Goal: Information Seeking & Learning: Learn about a topic

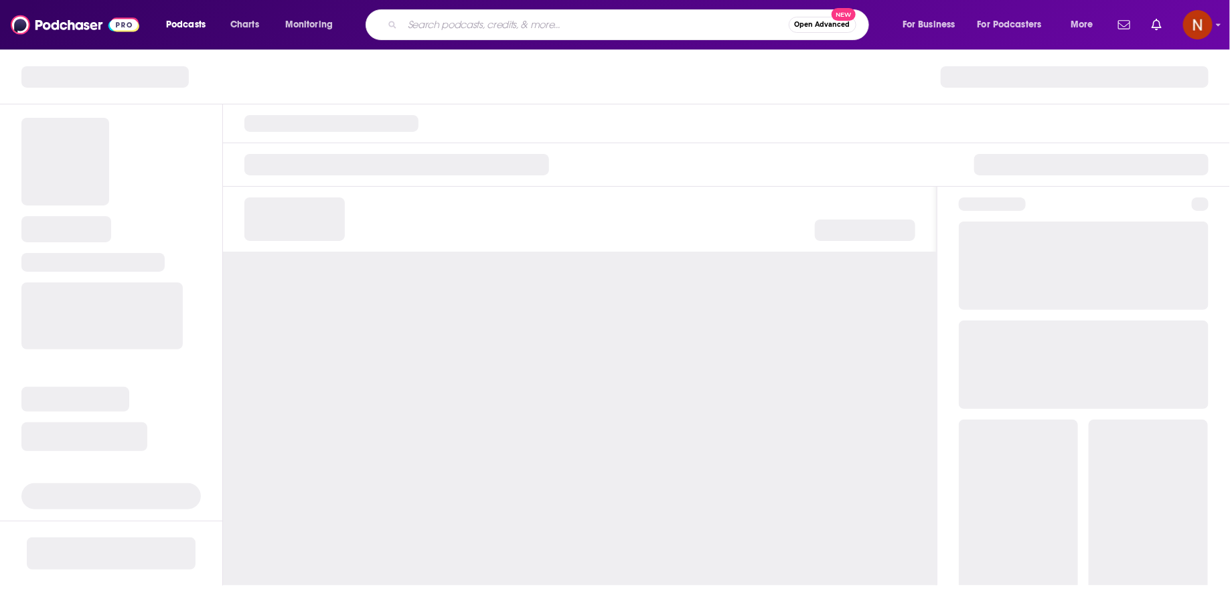
type input "سكطعش"
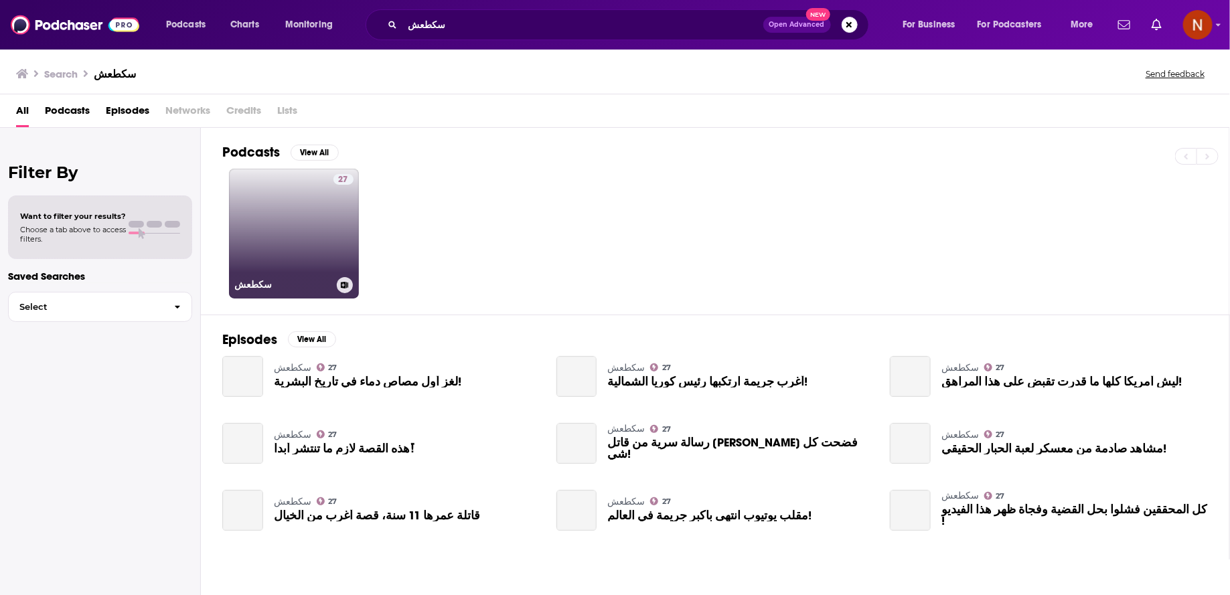
click at [337, 214] on div "27" at bounding box center [343, 225] width 20 height 103
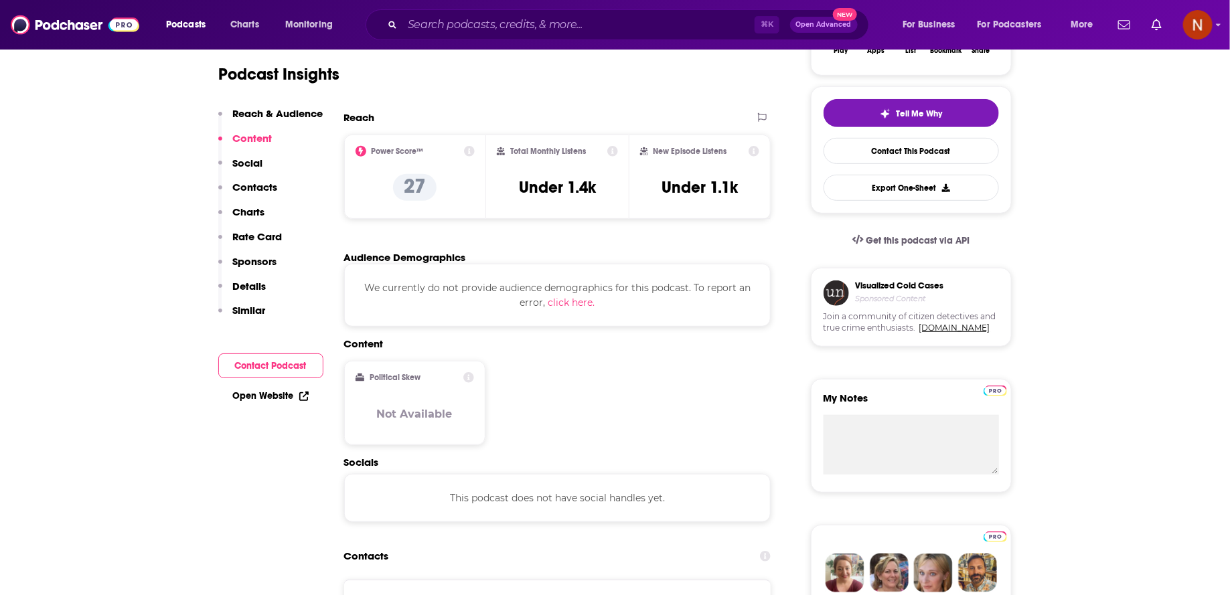
scroll to position [258, 0]
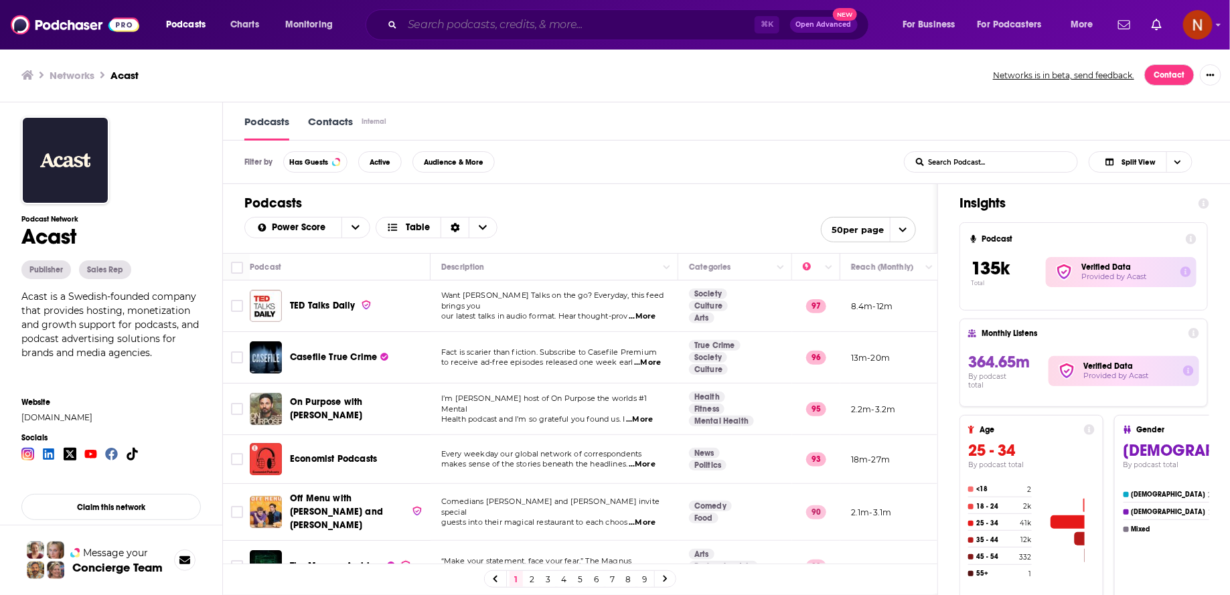
click at [503, 29] on input "Search podcasts, credits, & more..." at bounding box center [578, 24] width 352 height 21
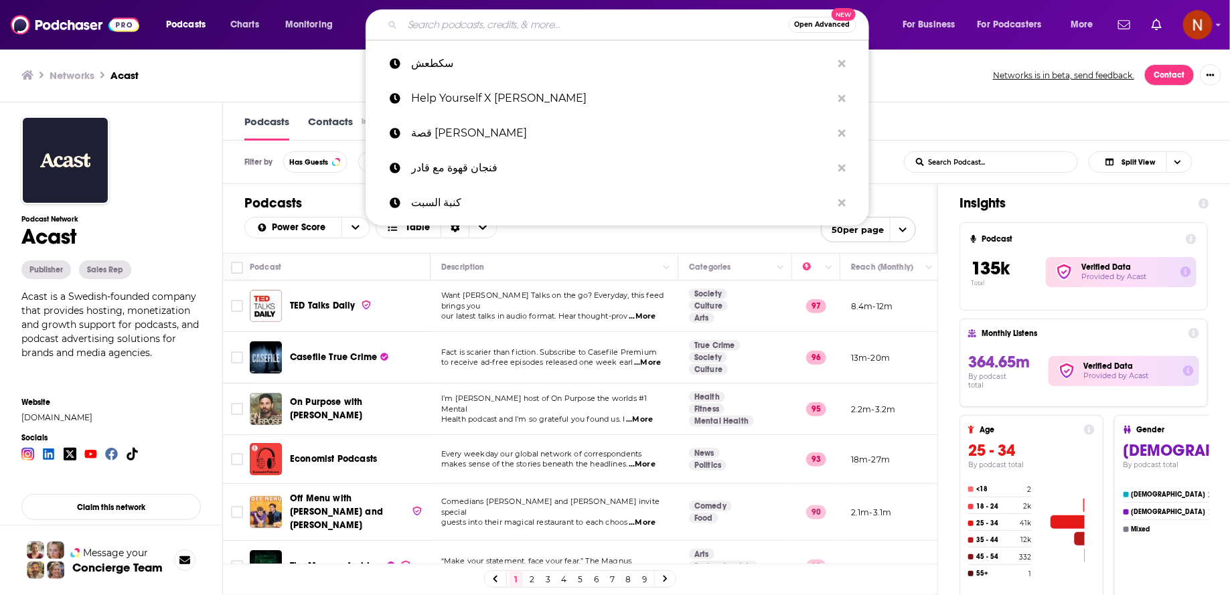
paste input "قعدة سينما"
type input "قعدة سينما"
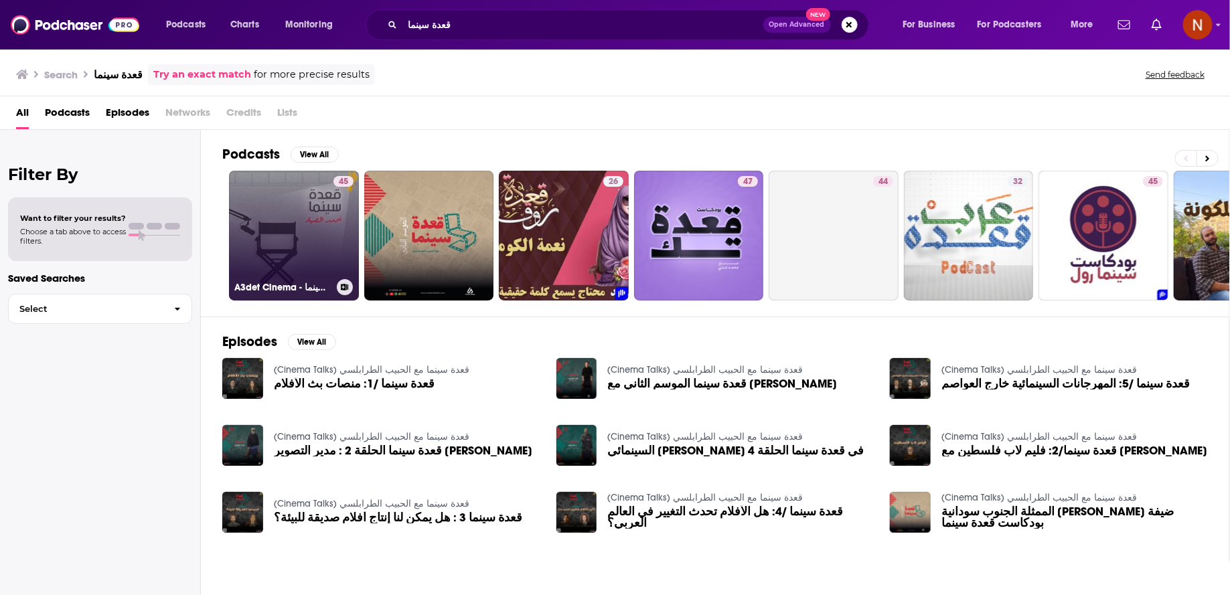
click at [272, 234] on link "45 A3det Cinema - قعدة سينما" at bounding box center [294, 236] width 130 height 130
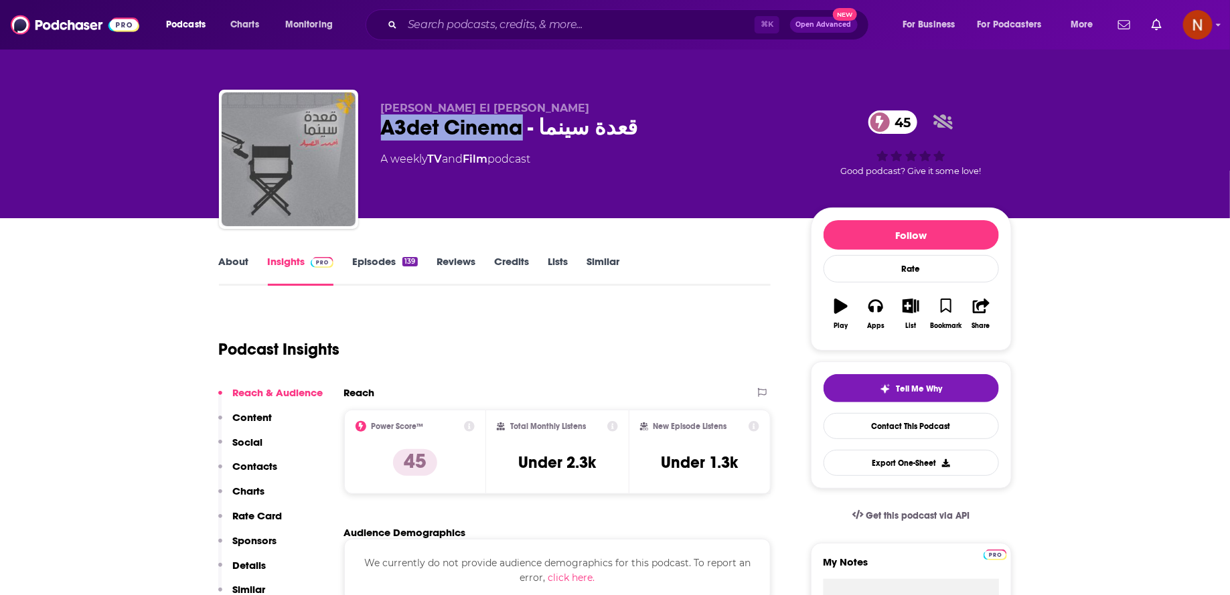
drag, startPoint x: 376, startPoint y: 127, endPoint x: 524, endPoint y: 126, distance: 148.6
click at [524, 126] on div "[PERSON_NAME] [PERSON_NAME] A3det Cinema - قعدة سينما 45 A weekly TV and Film p…" at bounding box center [615, 162] width 793 height 145
copy h2 "A3det Cinema"
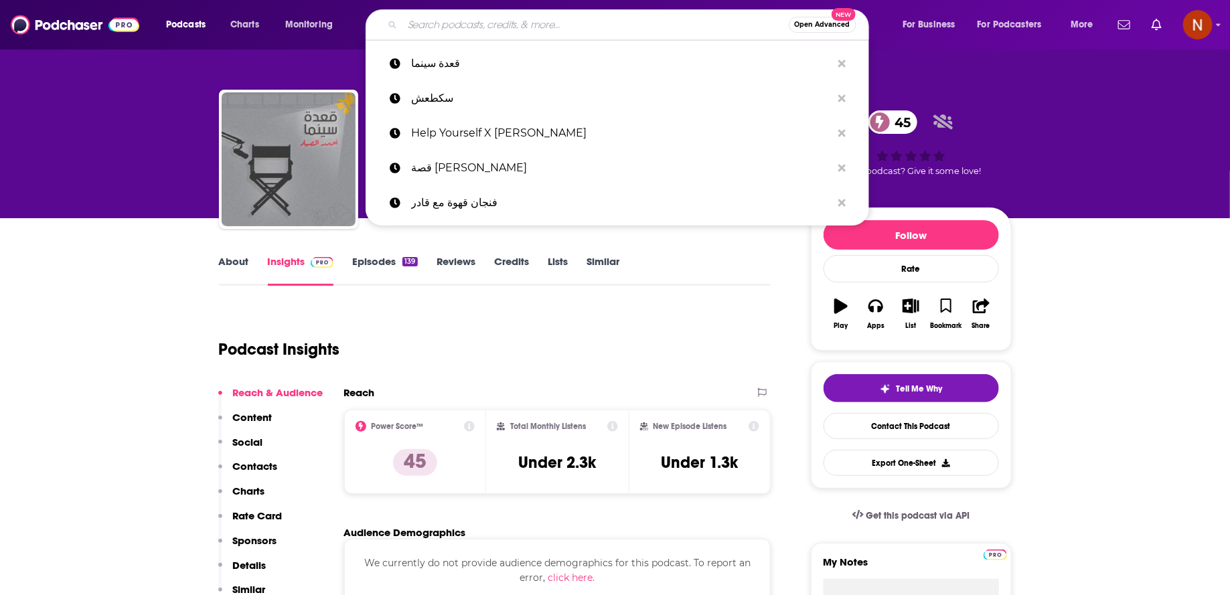
click at [514, 27] on input "Search podcasts, credits, & more..." at bounding box center [595, 24] width 386 height 21
paste input "The cozy side بودكاست"
type input "The cozy side بودكاست"
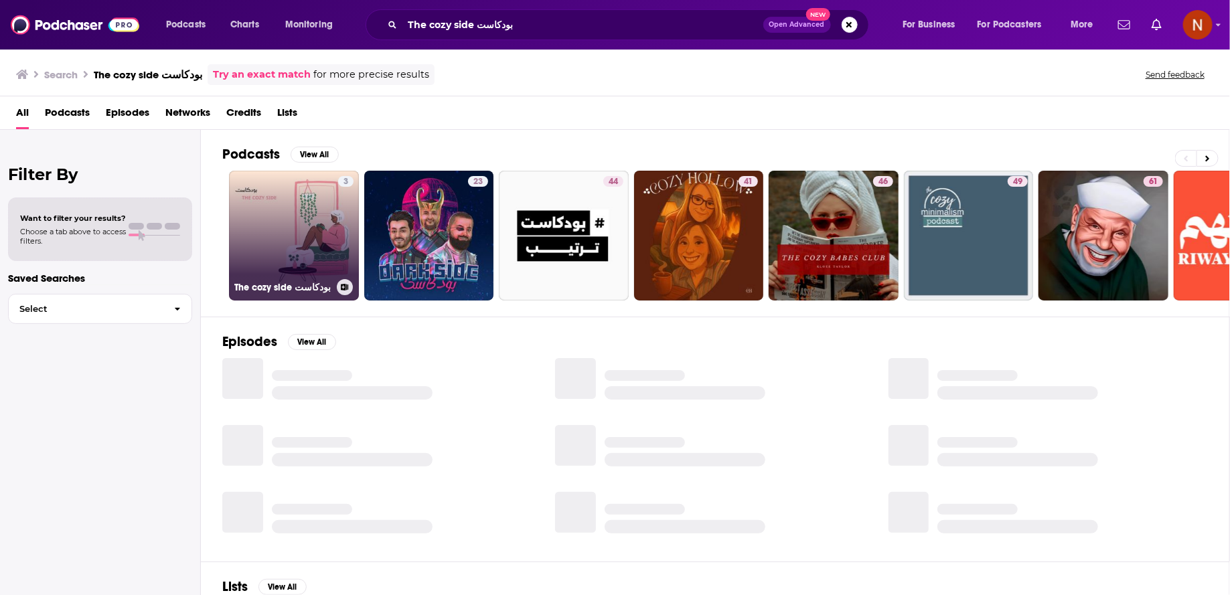
click at [338, 208] on div "3" at bounding box center [345, 227] width 15 height 103
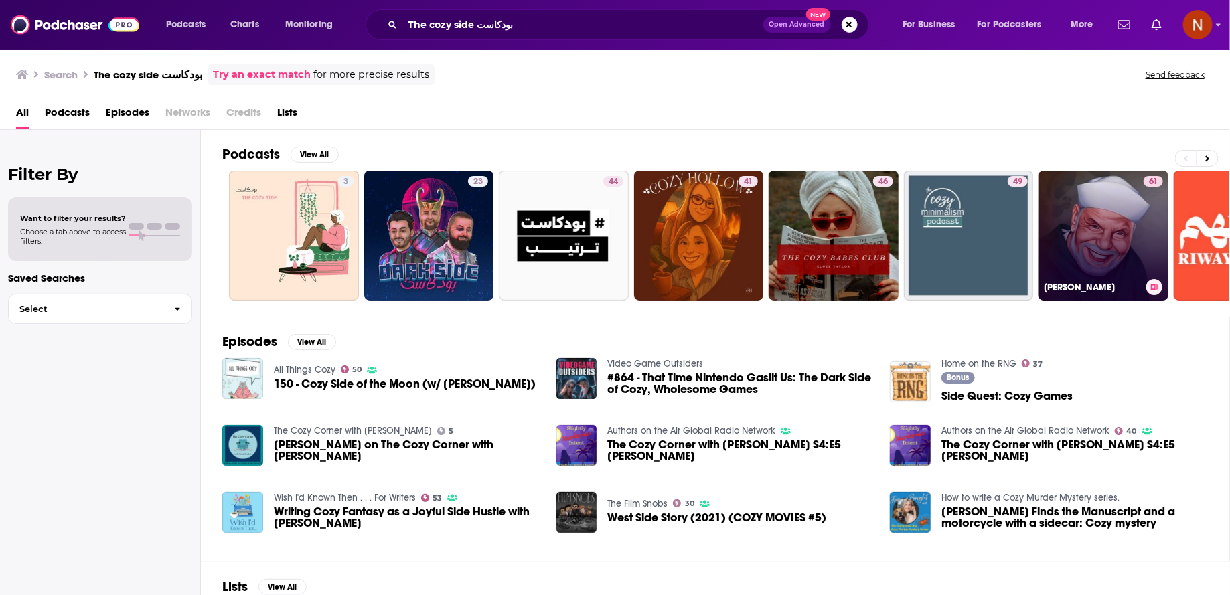
click at [1097, 204] on link "61 [PERSON_NAME]" at bounding box center [1103, 236] width 130 height 130
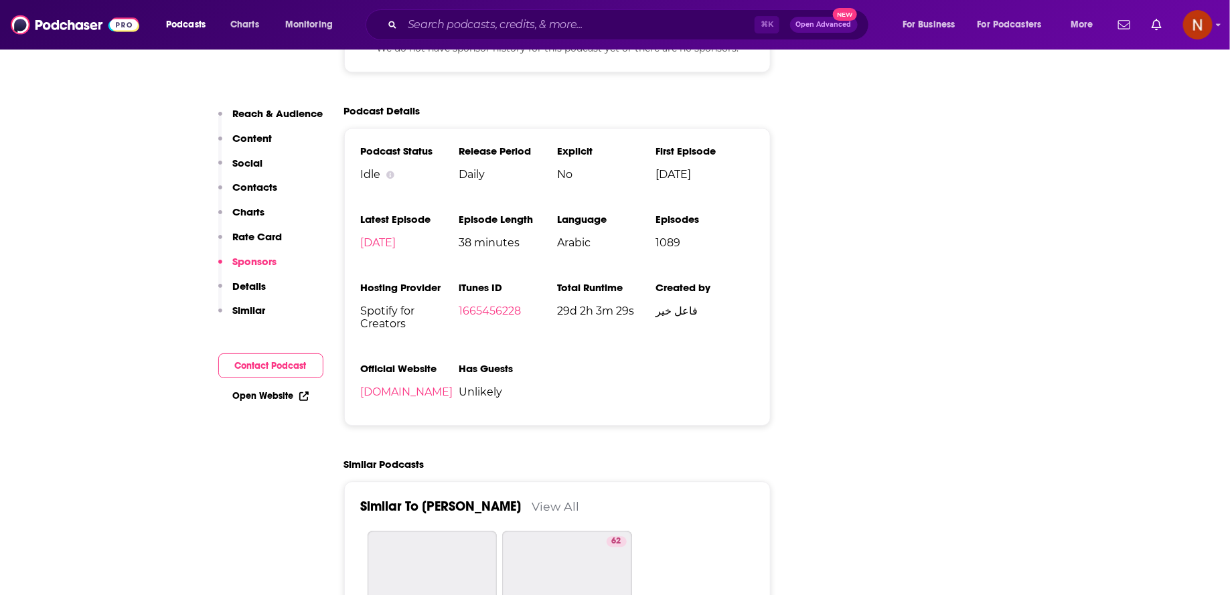
scroll to position [1755, 0]
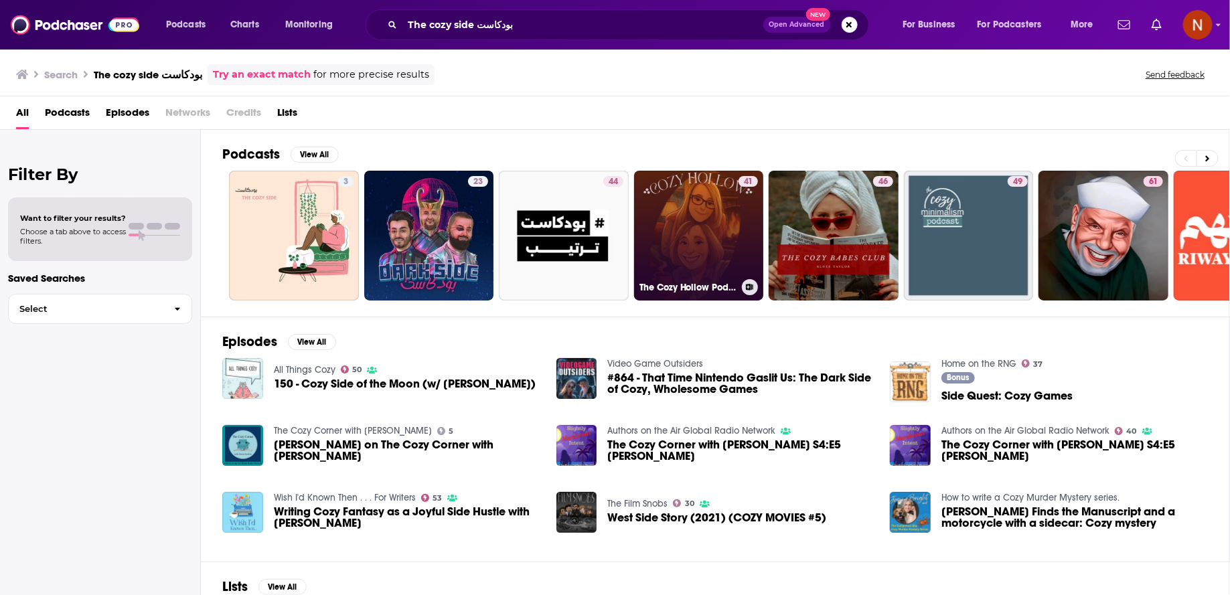
click at [752, 279] on button at bounding box center [750, 287] width 16 height 16
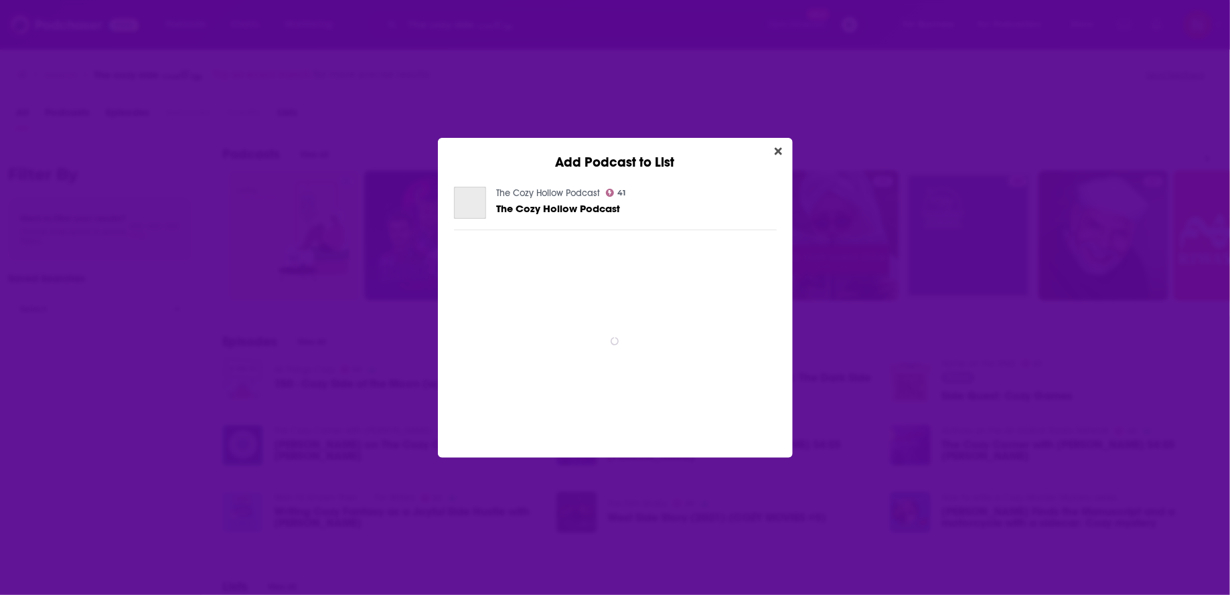
click at [601, 278] on span "spinner" at bounding box center [615, 341] width 323 height 201
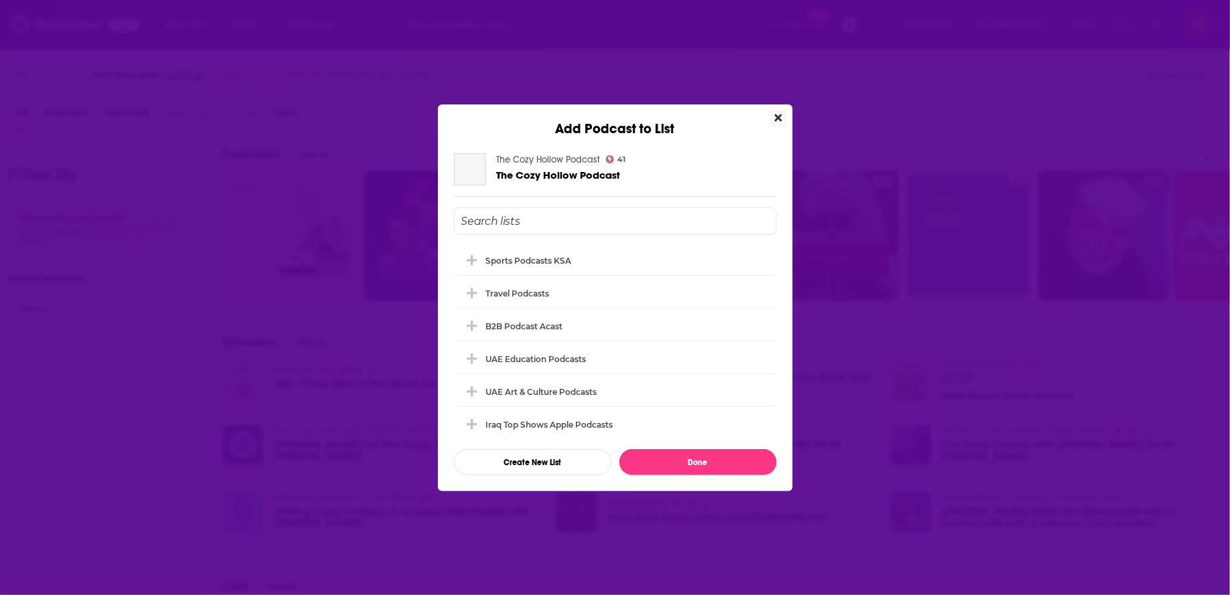
click at [780, 118] on icon "Close" at bounding box center [778, 117] width 7 height 11
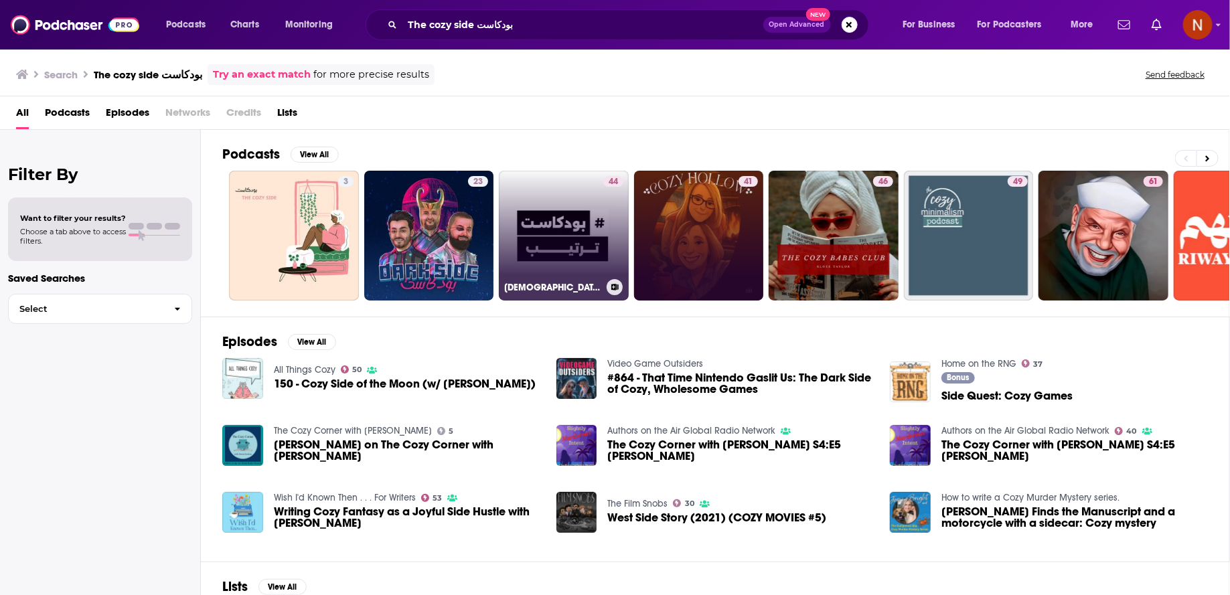
click at [548, 256] on link "44 بودكاست_ترتيب#" at bounding box center [564, 236] width 130 height 130
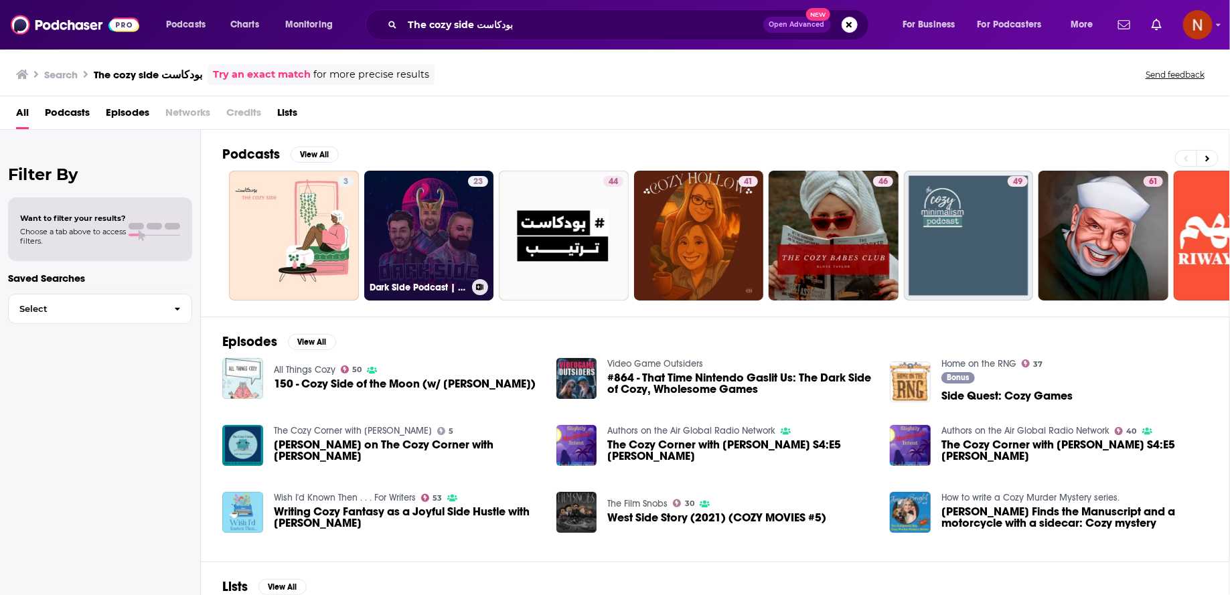
click at [421, 234] on link "23 Dark Side Podcast | بودكاست دارك سايد" at bounding box center [429, 236] width 130 height 130
